Goal: Task Accomplishment & Management: Manage account settings

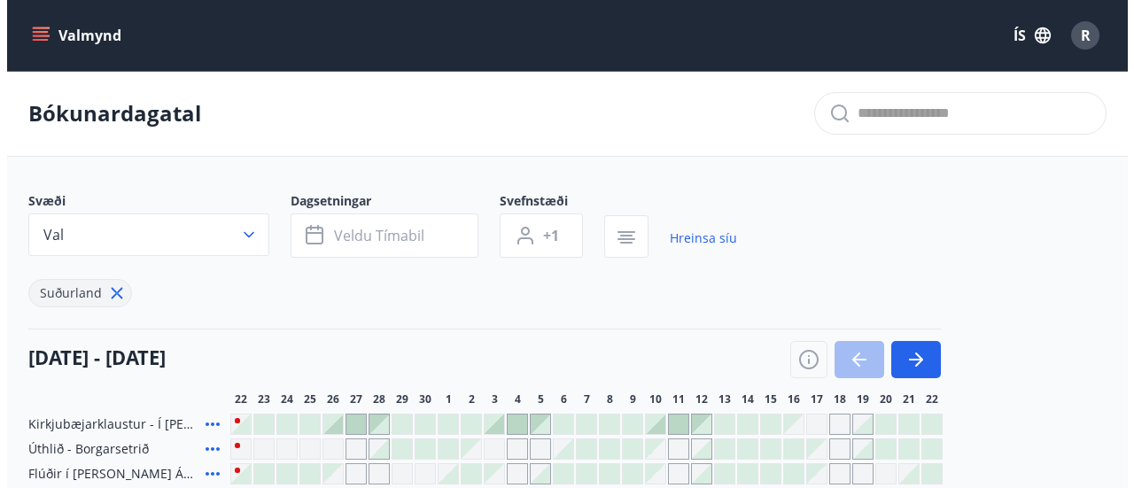
scroll to position [142, 0]
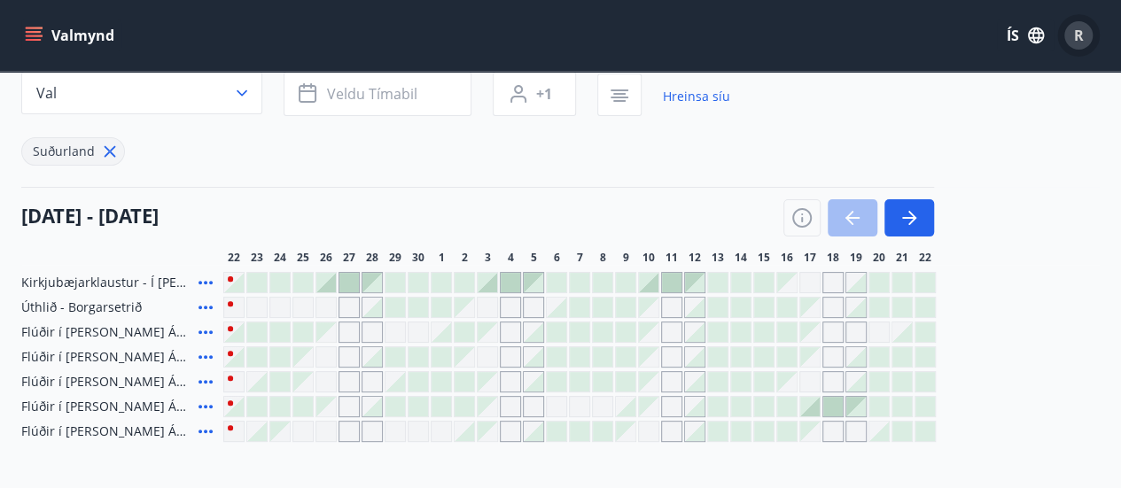
click at [1074, 37] on span "R" at bounding box center [1079, 35] width 10 height 19
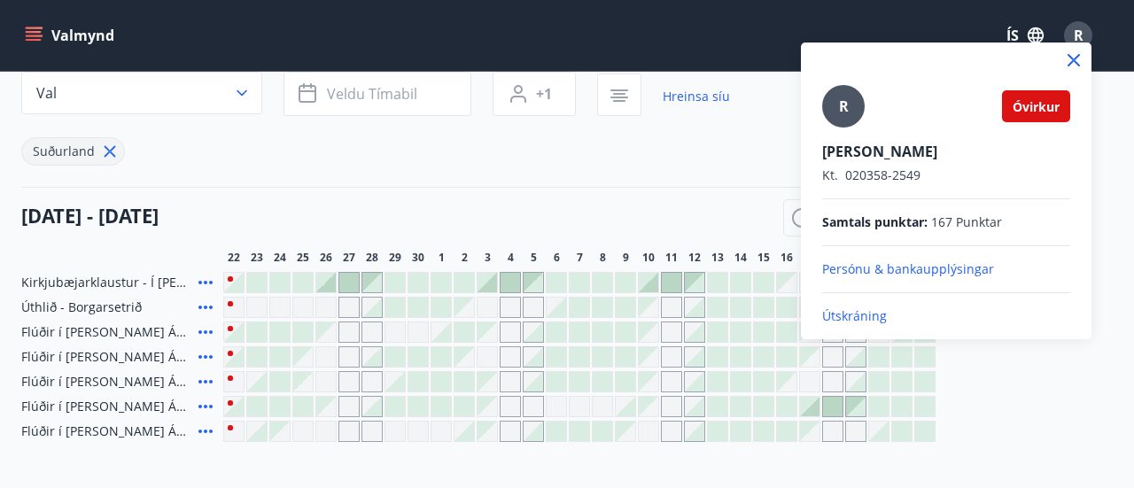
click at [852, 320] on p "Útskráning" at bounding box center [946, 317] width 248 height 18
